Goal: Information Seeking & Learning: Learn about a topic

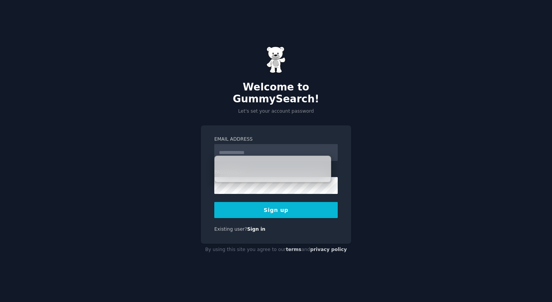
click at [308, 108] on p "Let's set your account password" at bounding box center [276, 111] width 150 height 7
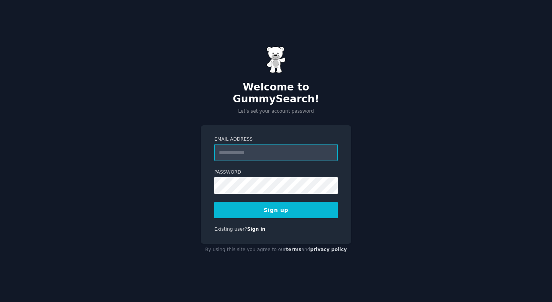
click at [268, 148] on input "Email Address" at bounding box center [276, 152] width 124 height 17
type input "**********"
click at [214, 202] on button "Sign up" at bounding box center [276, 210] width 124 height 16
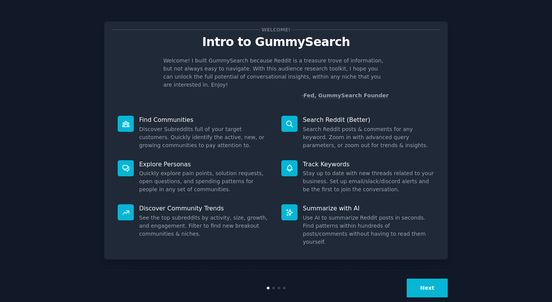
click at [422, 279] on button "Next" at bounding box center [427, 288] width 41 height 19
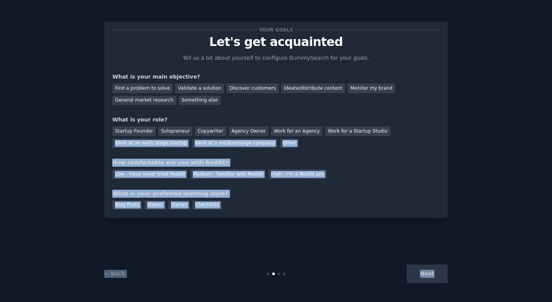
drag, startPoint x: 429, startPoint y: 285, endPoint x: 485, endPoint y: 147, distance: 149.3
click at [485, 147] on div "Your goals Let's get acquainted Tell us a bit about yourself to configure Gummy…" at bounding box center [276, 151] width 531 height 281
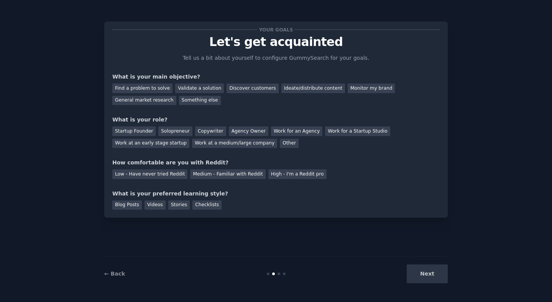
click at [474, 183] on div "Your goals Let's get acquainted Tell us a bit about yourself to configure Gummy…" at bounding box center [276, 151] width 531 height 281
click at [139, 88] on div "Find a problem to solve" at bounding box center [142, 89] width 60 height 10
click at [216, 88] on div "Validate a solution" at bounding box center [199, 89] width 49 height 10
click at [155, 90] on div "Find a problem to solve" at bounding box center [142, 89] width 60 height 10
click at [137, 131] on div "Startup Founder" at bounding box center [133, 132] width 43 height 10
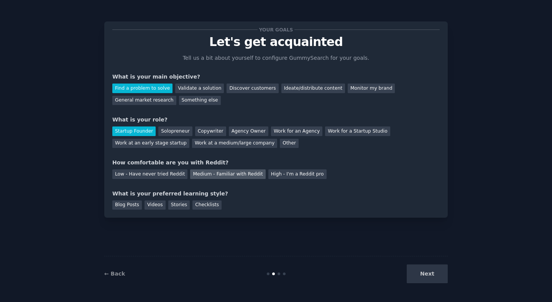
click at [241, 171] on div "Medium - Familiar with Reddit" at bounding box center [227, 175] width 75 height 10
click at [130, 205] on div "Blog Posts" at bounding box center [127, 206] width 30 height 10
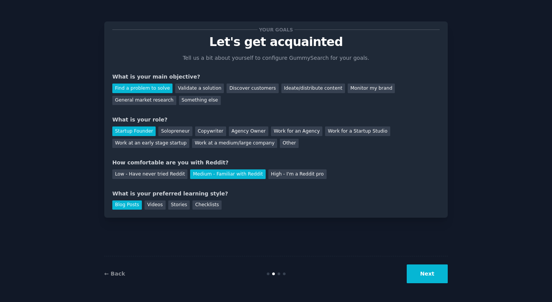
click at [424, 278] on button "Next" at bounding box center [427, 274] width 41 height 19
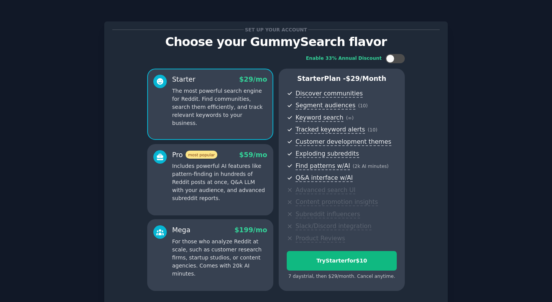
scroll to position [61, 0]
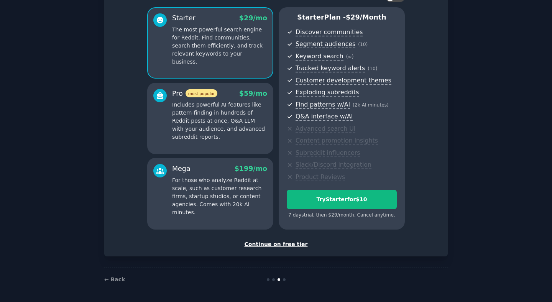
click at [275, 246] on div "Continue on free tier" at bounding box center [276, 245] width 328 height 8
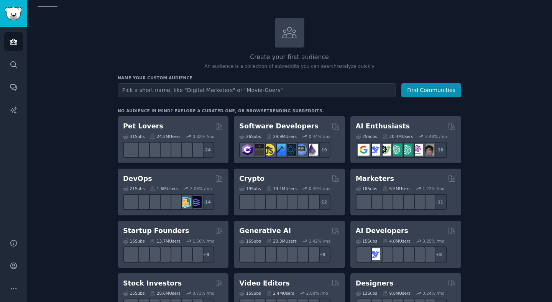
scroll to position [39, 0]
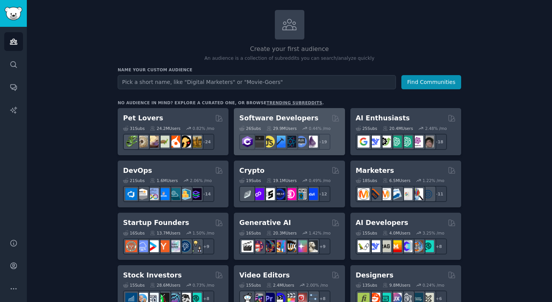
click at [279, 120] on h2 "Software Developers" at bounding box center [278, 119] width 79 height 10
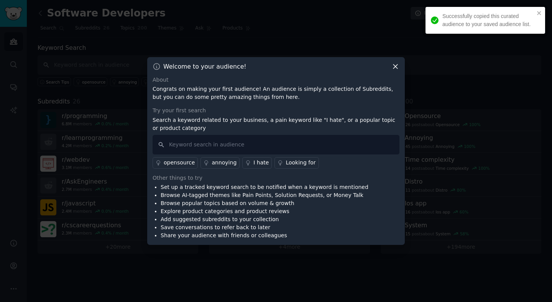
click at [396, 68] on icon at bounding box center [396, 67] width 8 height 8
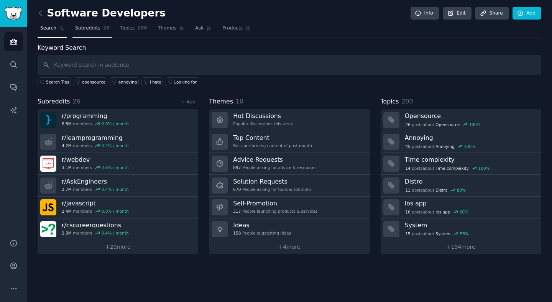
click at [108, 31] on span "26" at bounding box center [106, 28] width 7 height 7
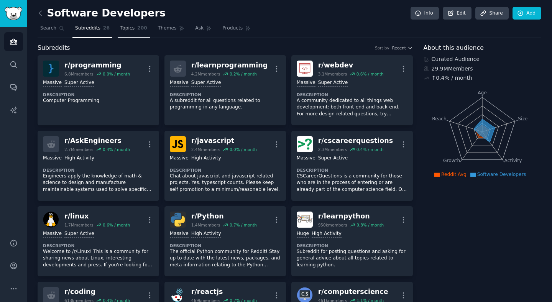
click at [125, 31] on span "Topics" at bounding box center [127, 28] width 14 height 7
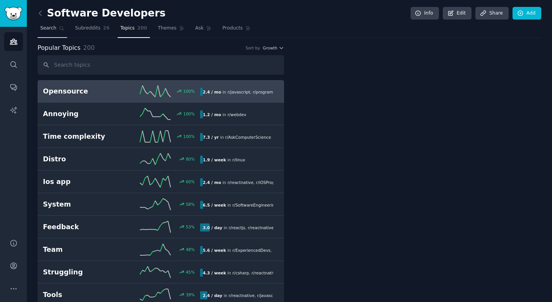
click at [52, 32] on link "Search" at bounding box center [53, 30] width 30 height 16
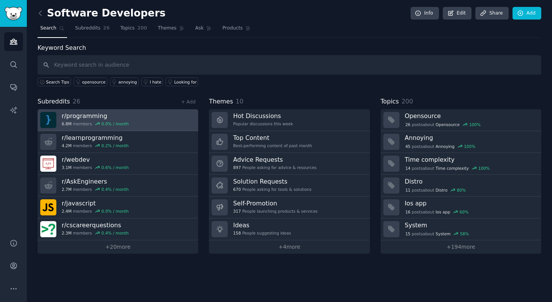
click at [102, 116] on h3 "r/ programming" at bounding box center [95, 116] width 67 height 8
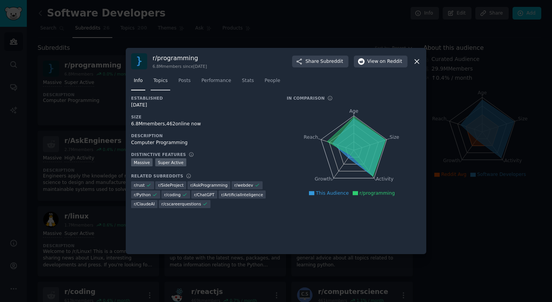
click at [155, 82] on span "Topics" at bounding box center [160, 80] width 14 height 7
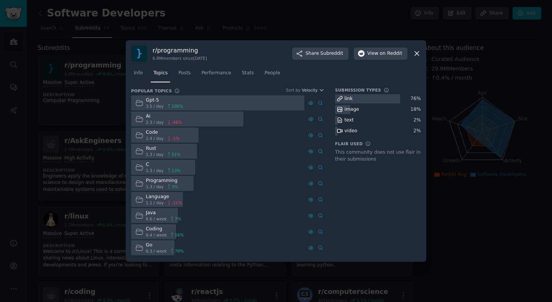
click at [152, 101] on div "Gpt-5" at bounding box center [164, 100] width 37 height 7
click at [228, 101] on div at bounding box center [217, 103] width 173 height 15
click at [437, 52] on div at bounding box center [276, 151] width 552 height 302
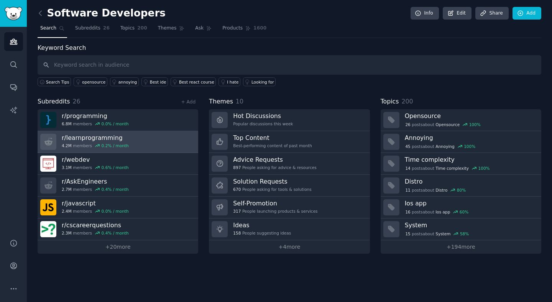
click at [175, 137] on link "r/ learnprogramming 4.2M members 0.2 % / month" at bounding box center [118, 142] width 161 height 22
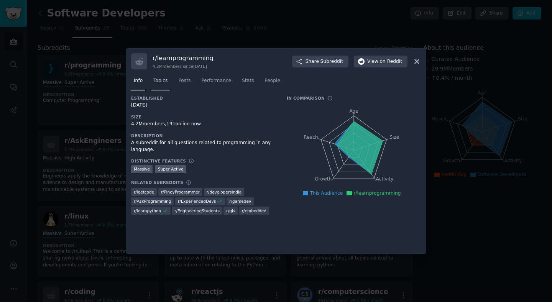
click at [160, 87] on link "Topics" at bounding box center [161, 83] width 20 height 16
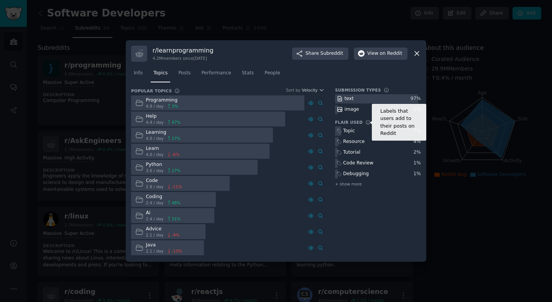
click at [366, 122] on icon at bounding box center [368, 122] width 5 height 5
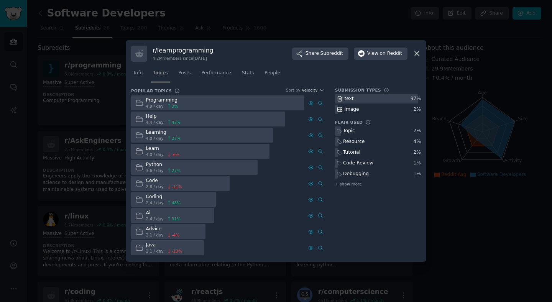
click at [162, 102] on div "Programming" at bounding box center [162, 100] width 32 height 7
click at [167, 119] on div "Help" at bounding box center [163, 116] width 35 height 7
